Goal: Task Accomplishment & Management: Manage account settings

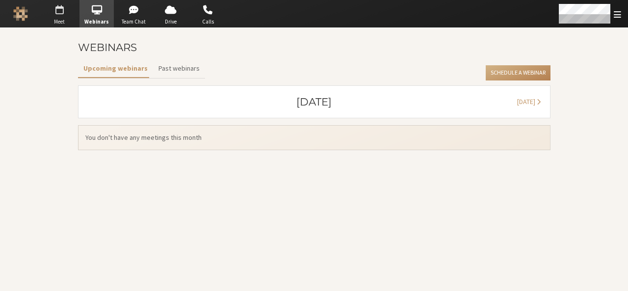
click at [64, 15] on span "button" at bounding box center [59, 10] width 34 height 16
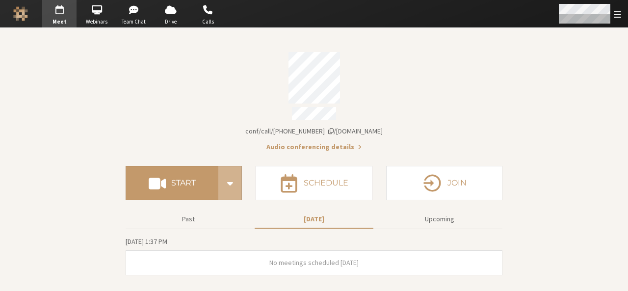
click at [618, 17] on span "Open menu" at bounding box center [617, 14] width 7 height 9
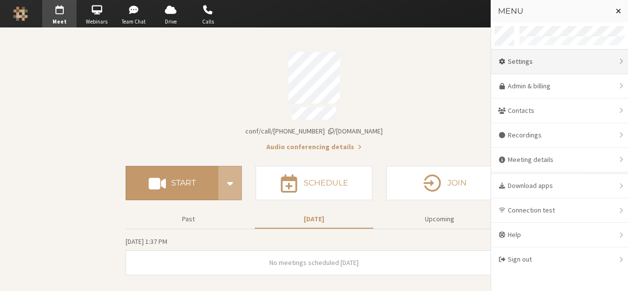
click at [555, 53] on div "Settings" at bounding box center [559, 62] width 137 height 25
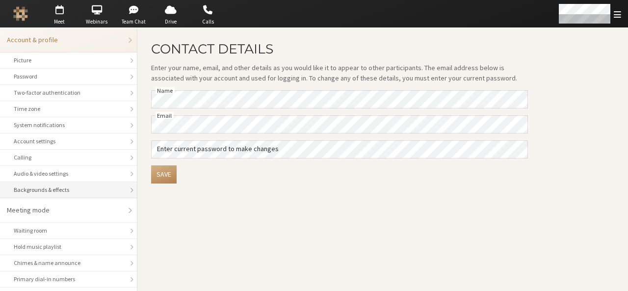
click at [70, 195] on li "Backgrounds & effects" at bounding box center [68, 190] width 137 height 16
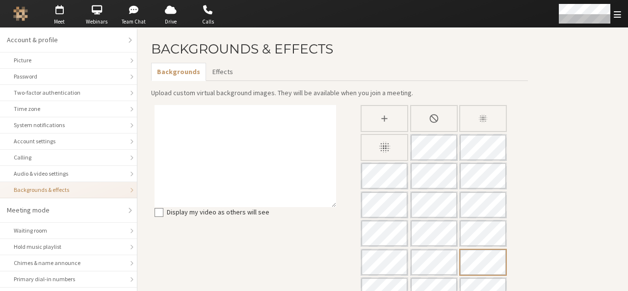
click at [379, 114] on icon "Upload Background" at bounding box center [384, 118] width 10 height 10
type input "C:\fakepath\hand raise.png"
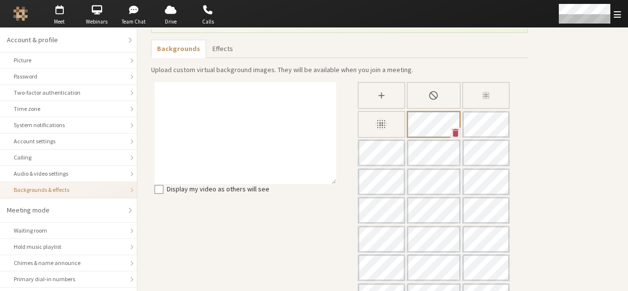
scroll to position [56, 0]
click at [454, 129] on icon "Custom Background" at bounding box center [455, 131] width 6 height 8
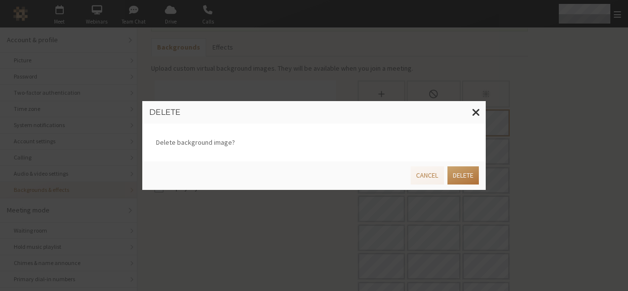
click at [458, 174] on button "Delete" at bounding box center [462, 175] width 31 height 18
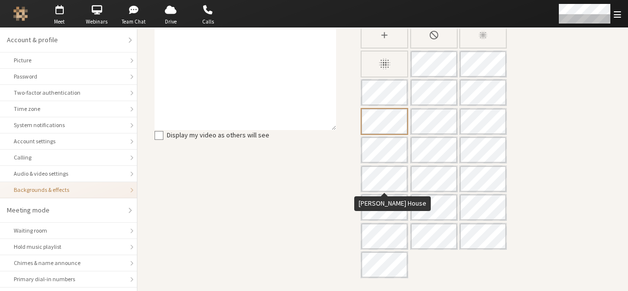
scroll to position [0, 0]
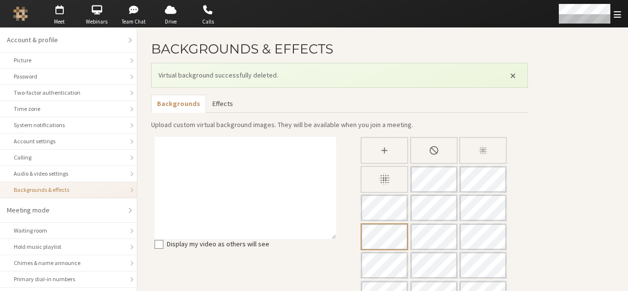
click at [220, 105] on button "Effects" at bounding box center [222, 104] width 32 height 18
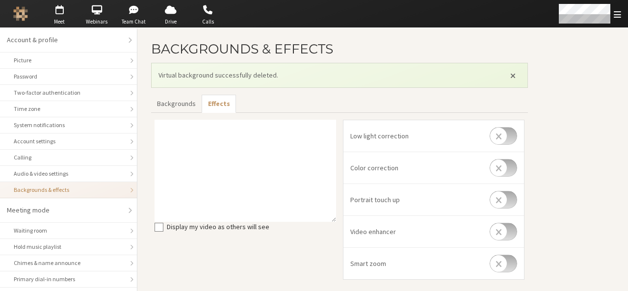
click at [513, 137] on input "checkbox" at bounding box center [503, 136] width 27 height 18
checkbox input "true"
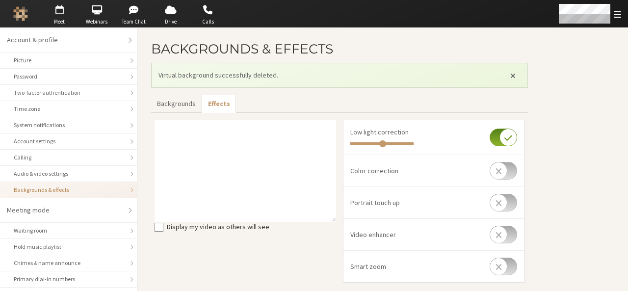
click at [383, 142] on input "range" at bounding box center [381, 143] width 63 height 3
drag, startPoint x: 383, startPoint y: 141, endPoint x: 341, endPoint y: 148, distance: 42.8
type input "0"
click at [350, 145] on input "range" at bounding box center [381, 143] width 63 height 3
click at [492, 139] on input "checkbox" at bounding box center [503, 138] width 27 height 18
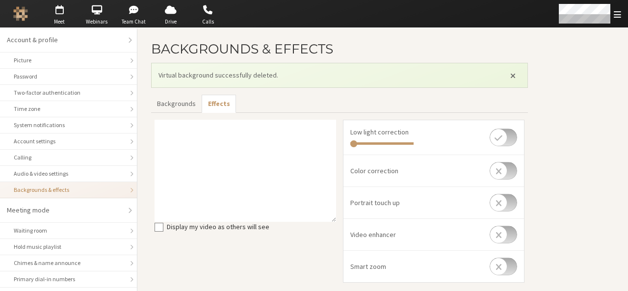
checkbox input "false"
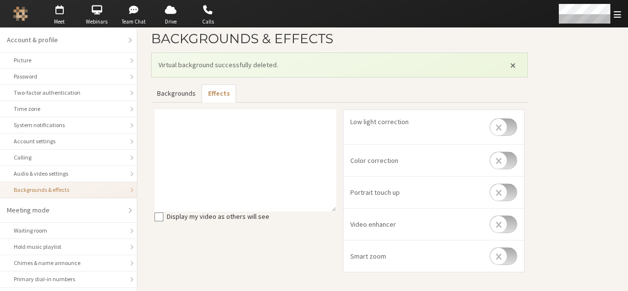
click at [159, 95] on button "Backgrounds" at bounding box center [176, 93] width 51 height 18
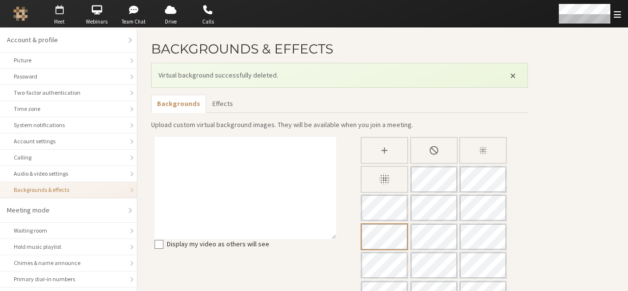
click at [67, 24] on span "Meet" at bounding box center [59, 22] width 34 height 8
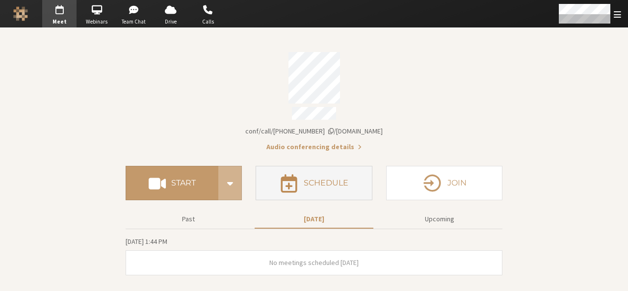
click at [313, 172] on button "Schedule" at bounding box center [314, 183] width 116 height 34
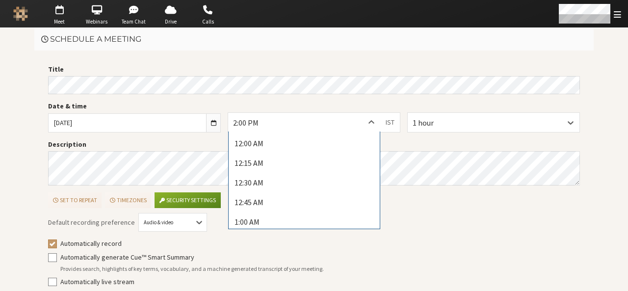
click at [367, 121] on icon at bounding box center [372, 123] width 10 height 10
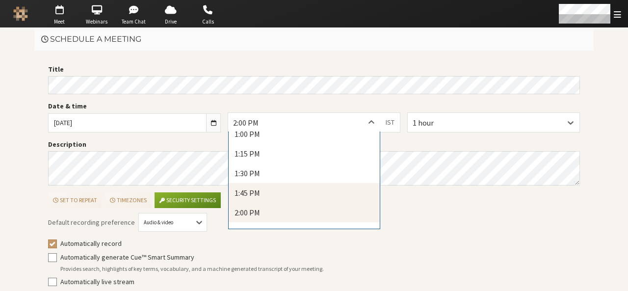
click at [324, 187] on div "1:45 PM" at bounding box center [304, 193] width 151 height 20
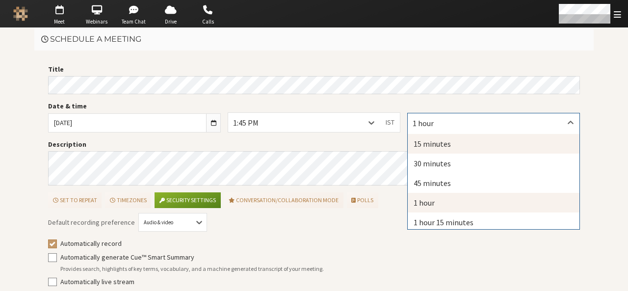
click at [445, 142] on div "15 minutes" at bounding box center [494, 144] width 172 height 20
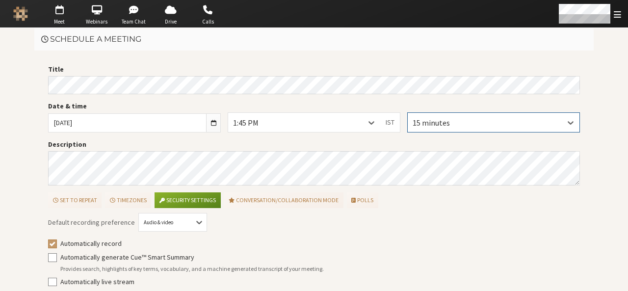
scroll to position [44, 0]
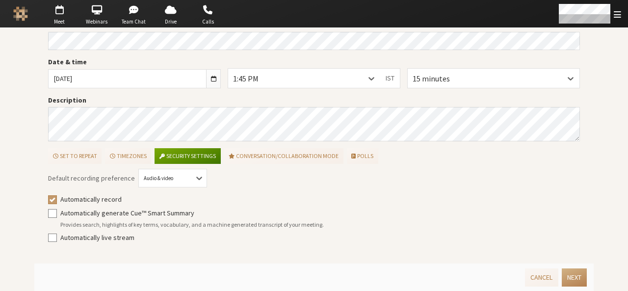
click at [175, 154] on button "Security settings" at bounding box center [188, 156] width 66 height 16
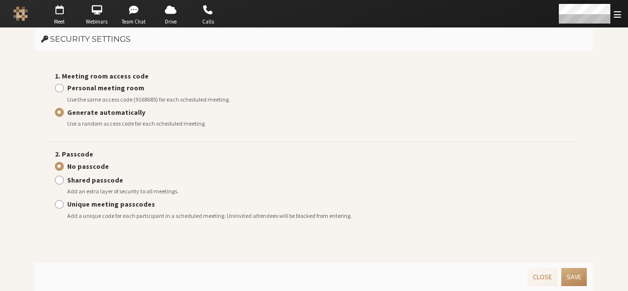
click at [98, 90] on strong "Personal meeting room" at bounding box center [105, 87] width 77 height 9
click at [64, 90] on input "Personal meeting room" at bounding box center [59, 88] width 9 height 10
radio input "true"
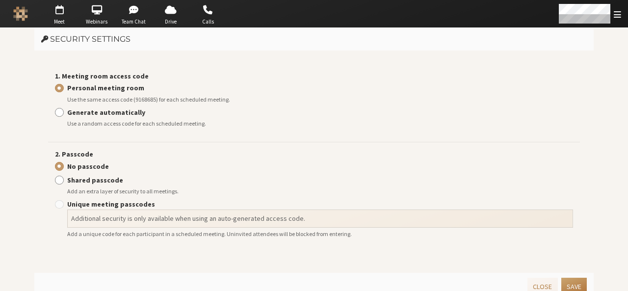
click at [570, 282] on button "Save" at bounding box center [574, 287] width 26 height 18
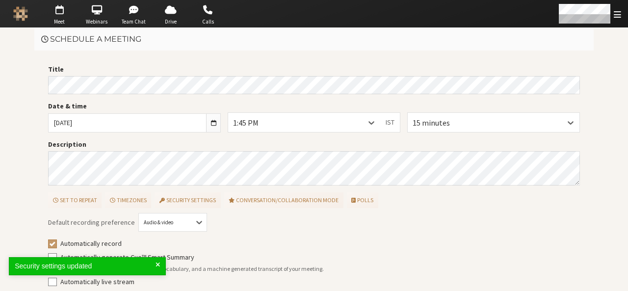
scroll to position [44, 0]
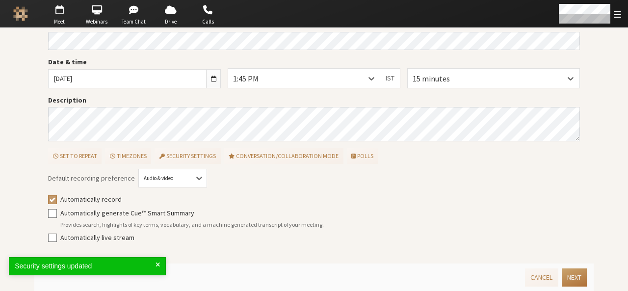
click at [575, 275] on button "Next" at bounding box center [574, 277] width 25 height 18
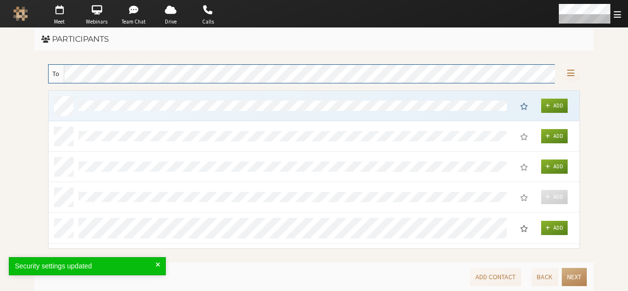
scroll to position [151, 524]
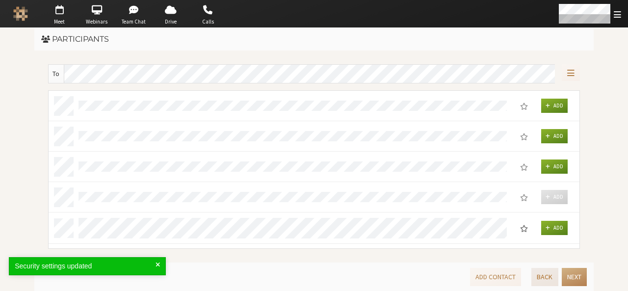
click at [548, 270] on button "Back" at bounding box center [544, 277] width 26 height 18
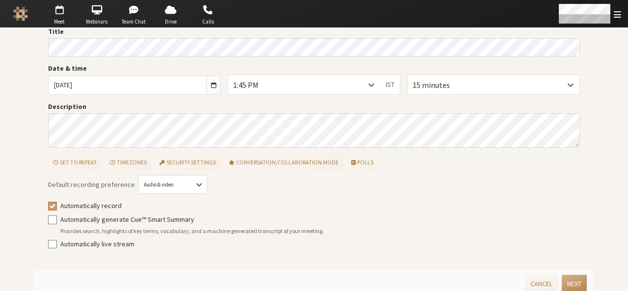
scroll to position [38, 0]
click at [48, 205] on input "Automatically record" at bounding box center [52, 205] width 9 height 10
checkbox input "false"
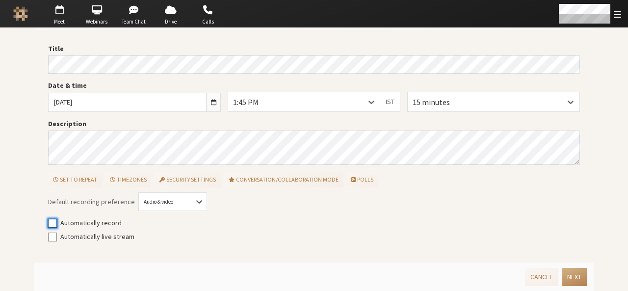
scroll to position [20, 0]
click at [48, 238] on input "Automatically live stream" at bounding box center [52, 238] width 9 height 10
checkbox input "true"
click at [562, 275] on button "Next" at bounding box center [574, 278] width 25 height 18
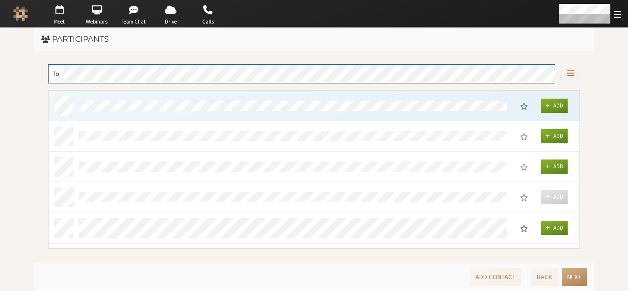
scroll to position [151, 524]
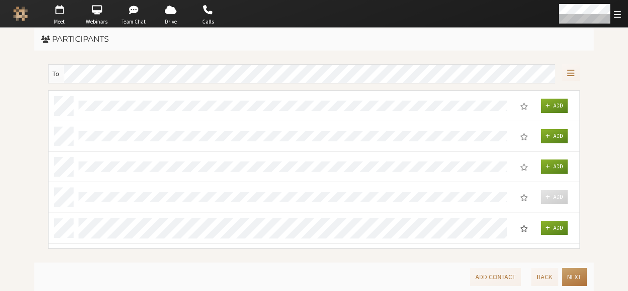
click at [580, 274] on button "Next" at bounding box center [574, 277] width 25 height 18
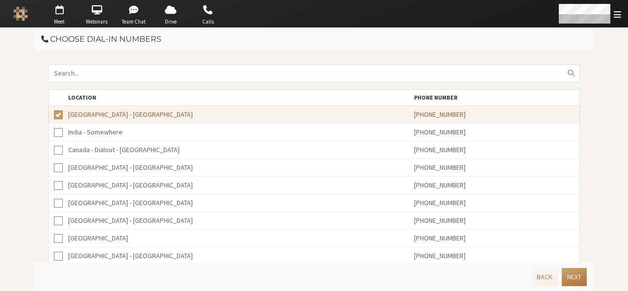
click at [580, 274] on button "Next" at bounding box center [574, 277] width 25 height 18
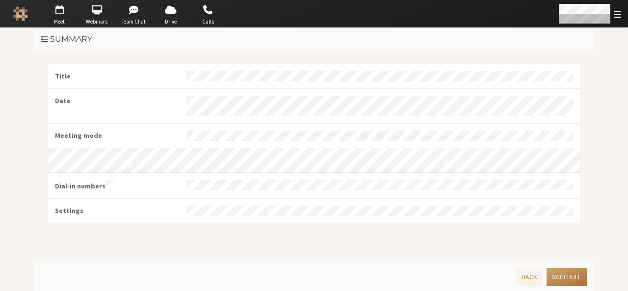
click at [580, 274] on button "Schedule" at bounding box center [567, 277] width 40 height 18
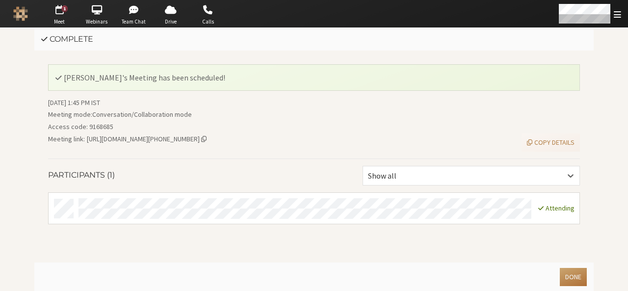
click at [580, 274] on button "Done" at bounding box center [573, 277] width 27 height 18
